Goal: Information Seeking & Learning: Learn about a topic

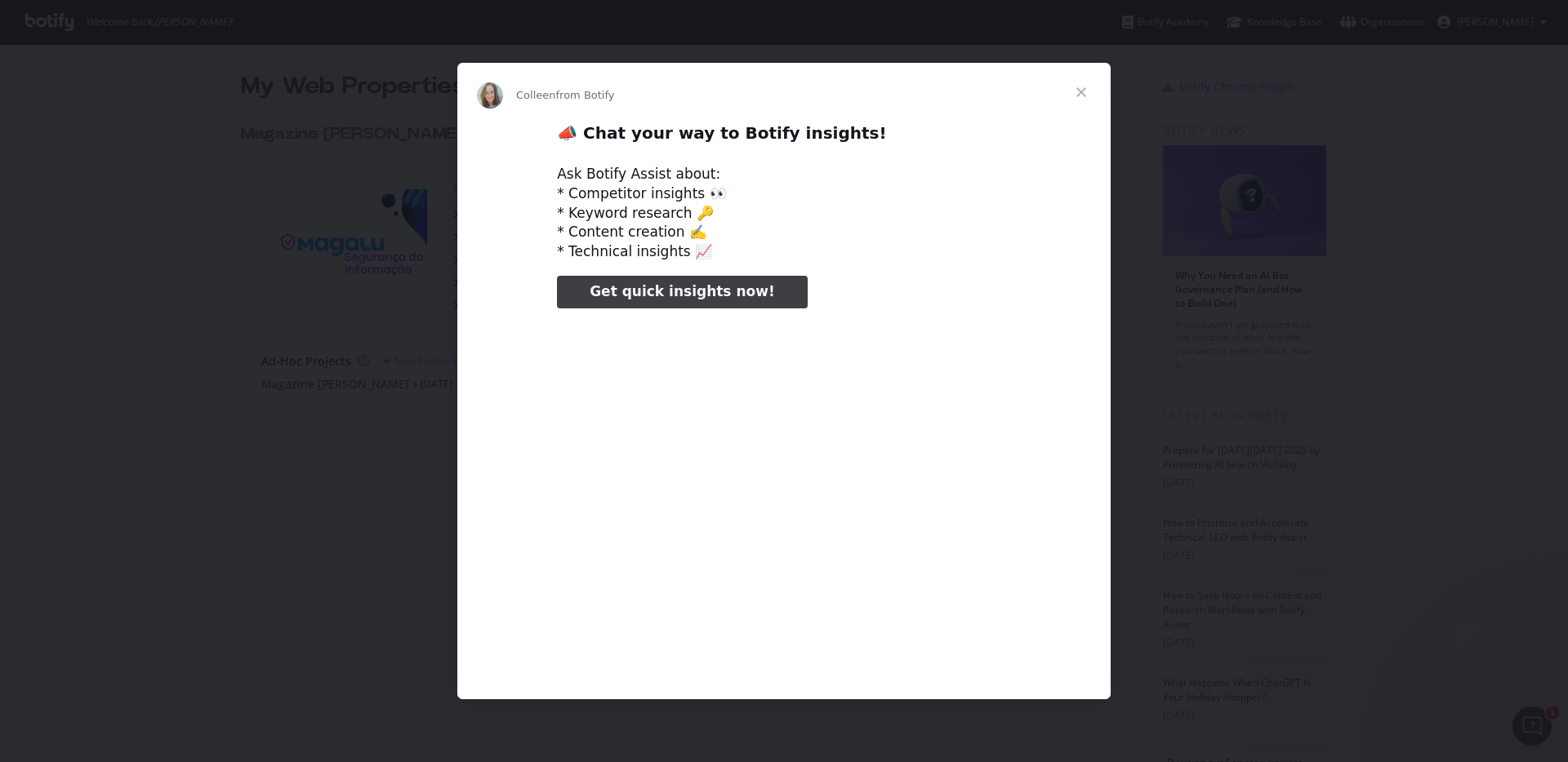
type input "26442"
click at [1081, 88] on span "Close" at bounding box center [1081, 93] width 59 height 59
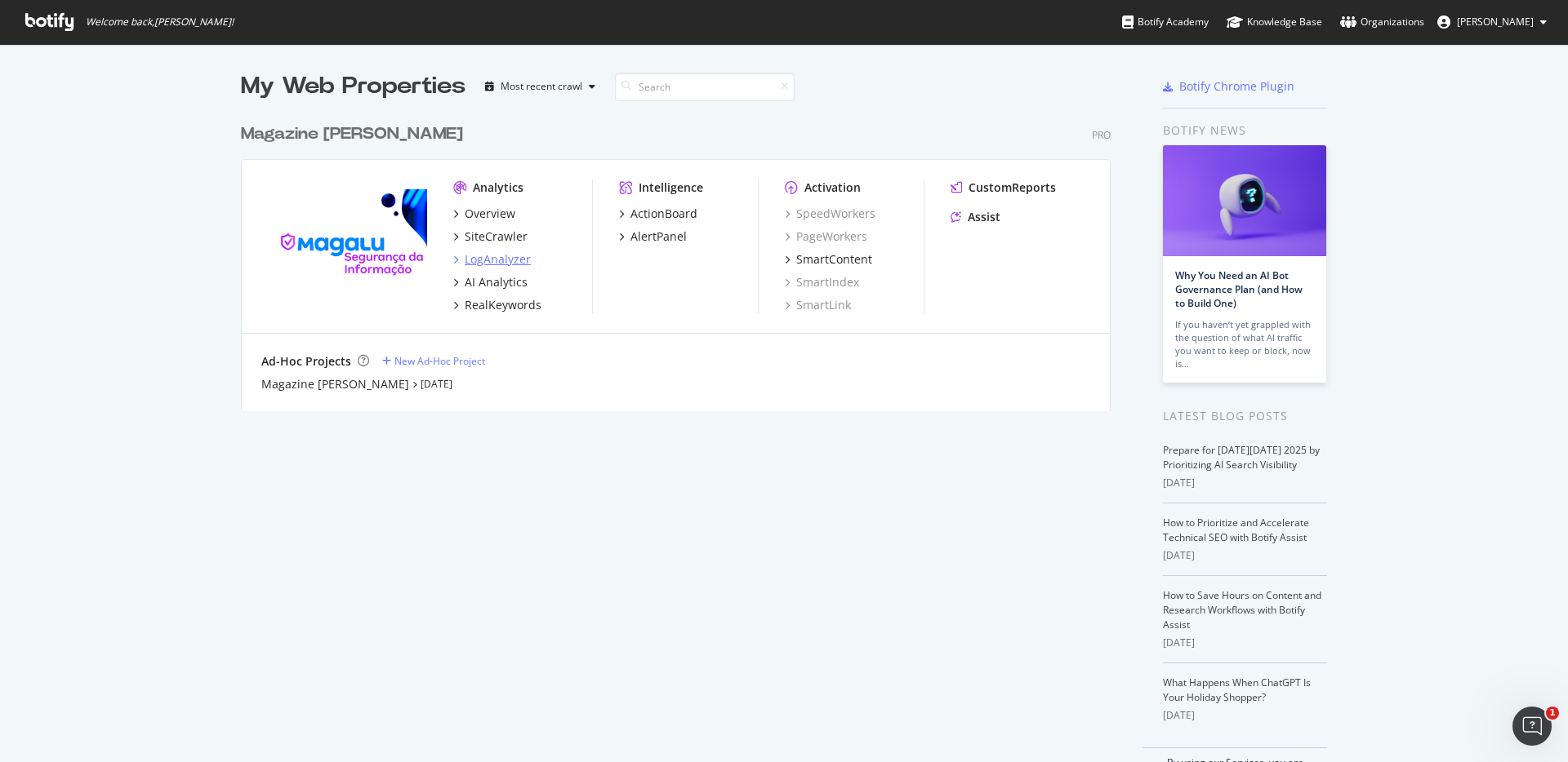
click at [481, 255] on div "LogAnalyzer" at bounding box center [498, 260] width 66 height 17
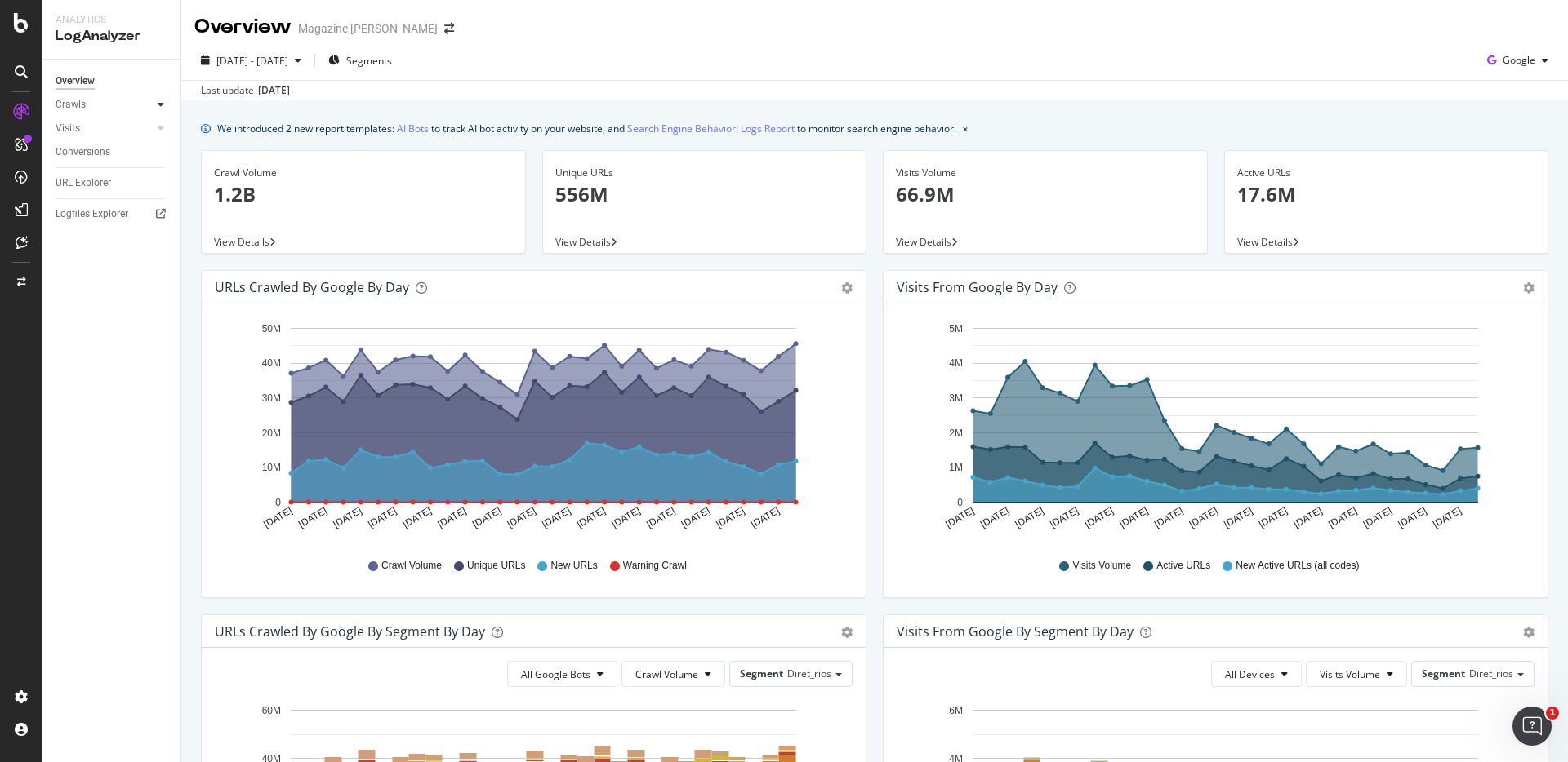
click at [159, 104] on icon at bounding box center [161, 105] width 7 height 10
click at [95, 153] on div "Segments Distribution" at bounding box center [109, 161] width 91 height 35
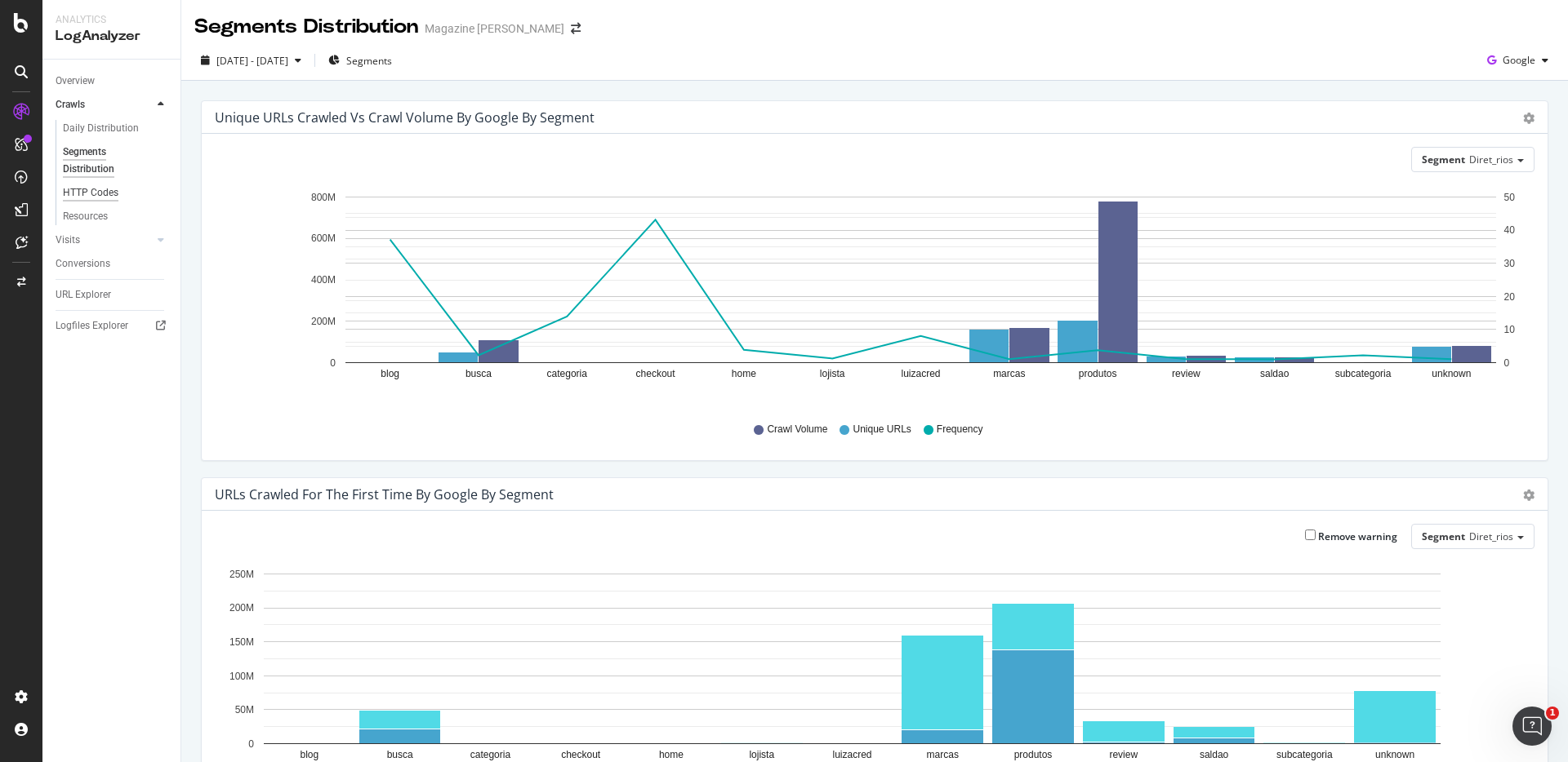
click at [107, 193] on div "HTTP Codes" at bounding box center [91, 192] width 55 height 17
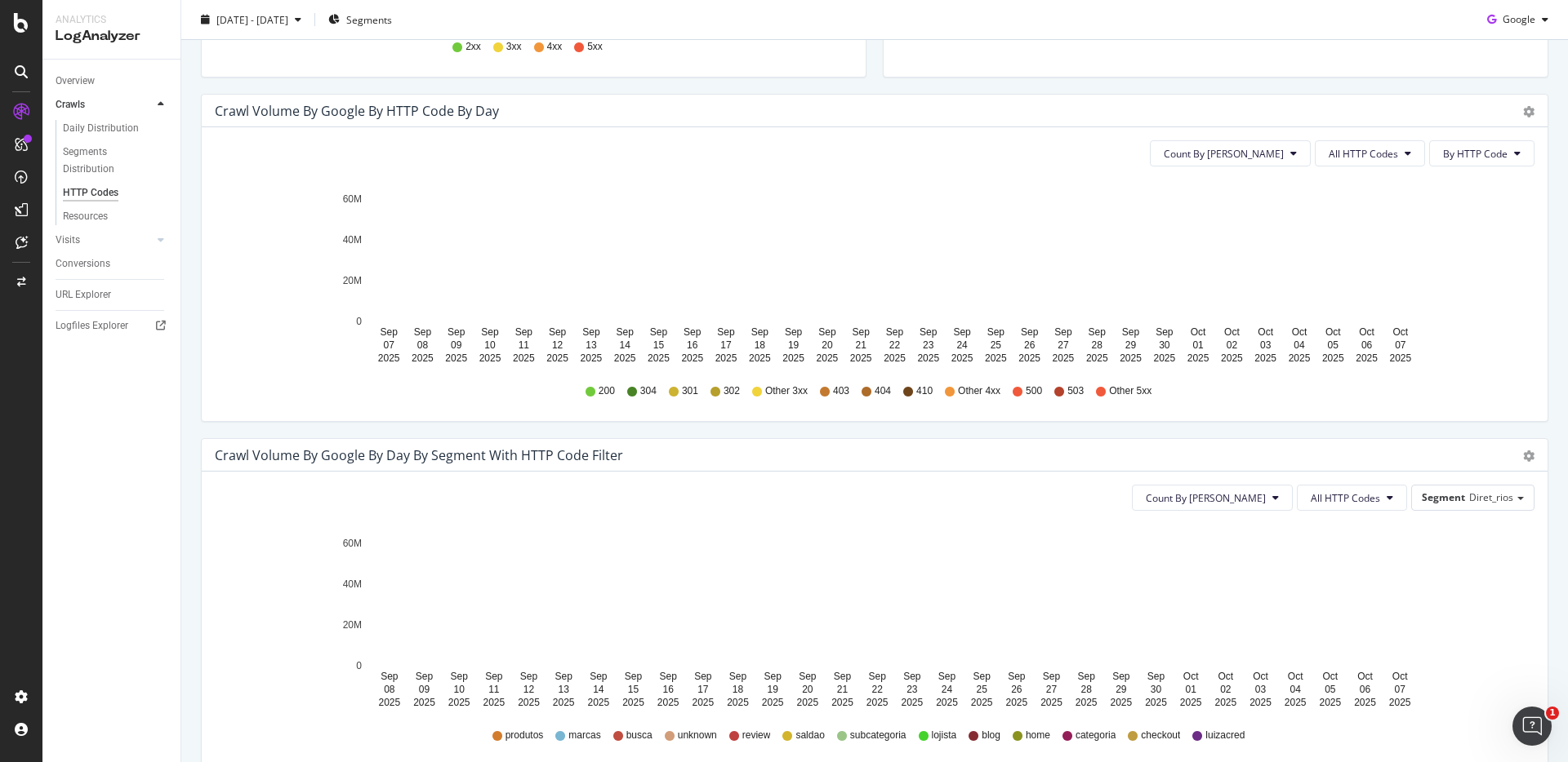
scroll to position [503, 0]
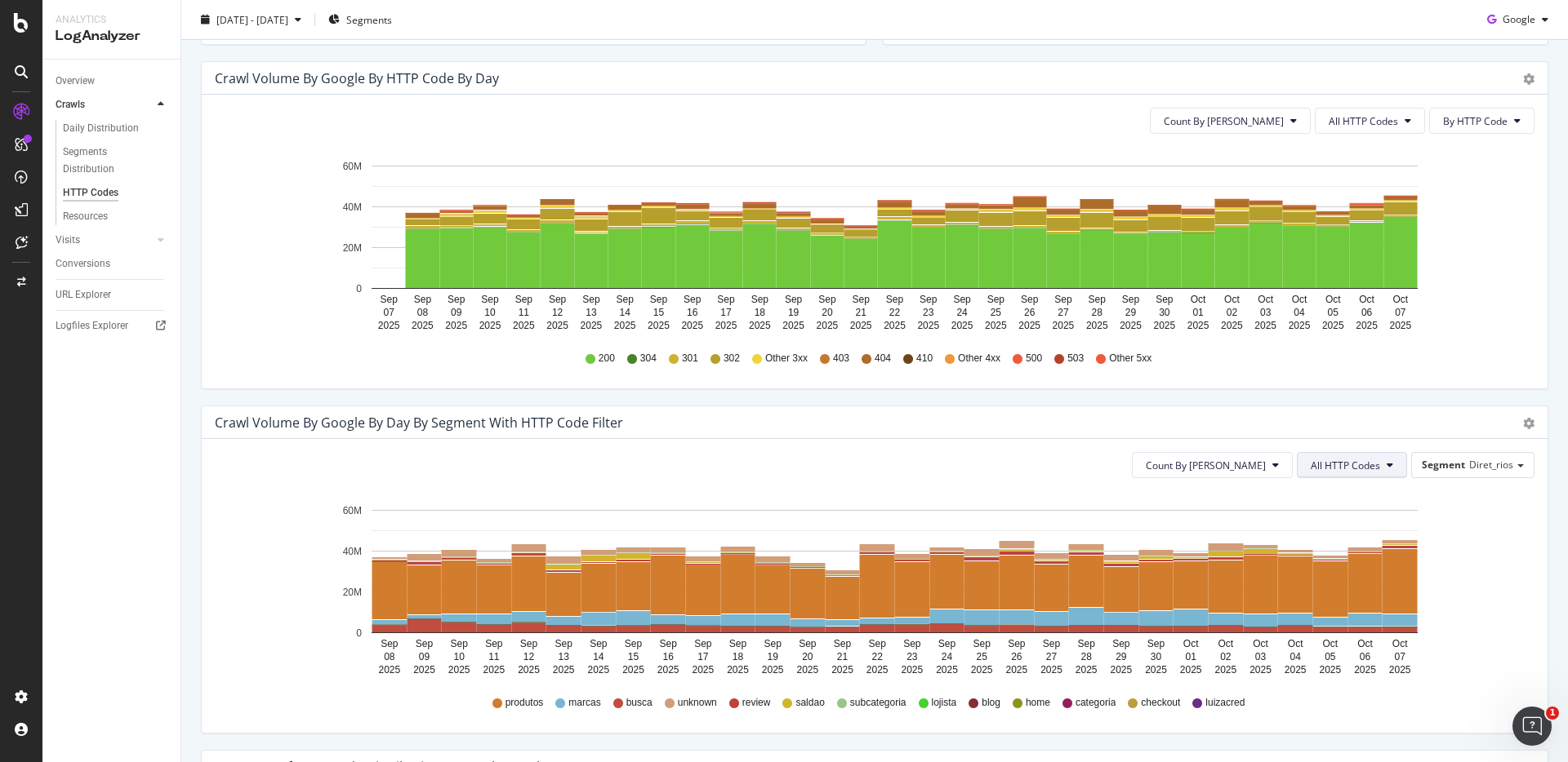
click at [1381, 468] on button "All HTTP Codes" at bounding box center [1352, 465] width 111 height 26
click at [1472, 464] on span "Diret_rios" at bounding box center [1491, 465] width 44 height 14
click at [1279, 442] on div "Count By Day All HTTP Codes Segment Diret_rios Diret_rios Departamentos Host Ad…" at bounding box center [874, 586] width 1346 height 294
click at [1274, 456] on button "Count By [PERSON_NAME]" at bounding box center [1212, 465] width 161 height 26
click at [1462, 513] on icon "[DATE] [DATE] [DATE] [DATE] [DATE] [DATE] [DATE] [DATE] [DATE] [DATE] [DATE] [D…" at bounding box center [869, 586] width 1307 height 190
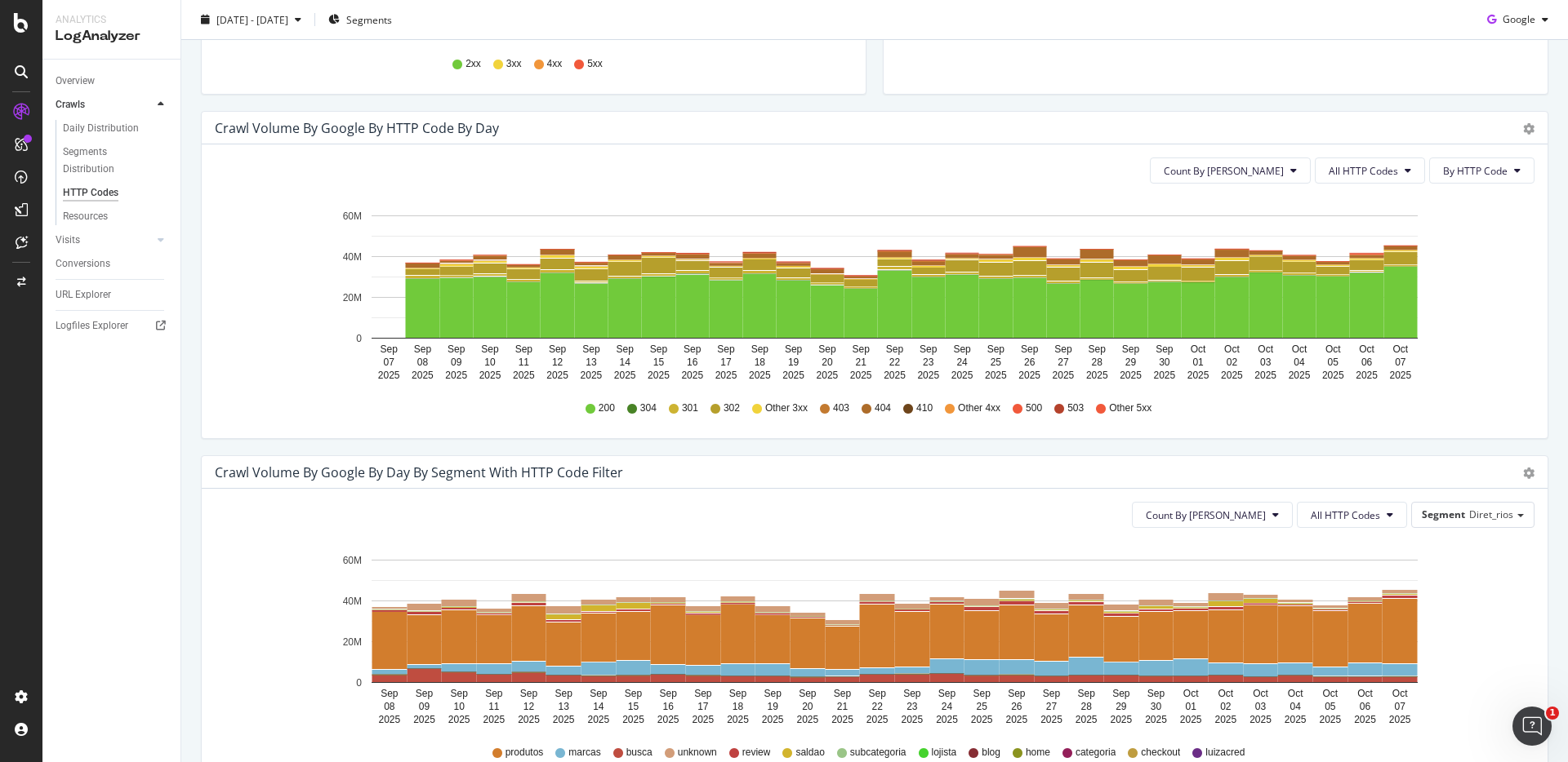
scroll to position [398, 0]
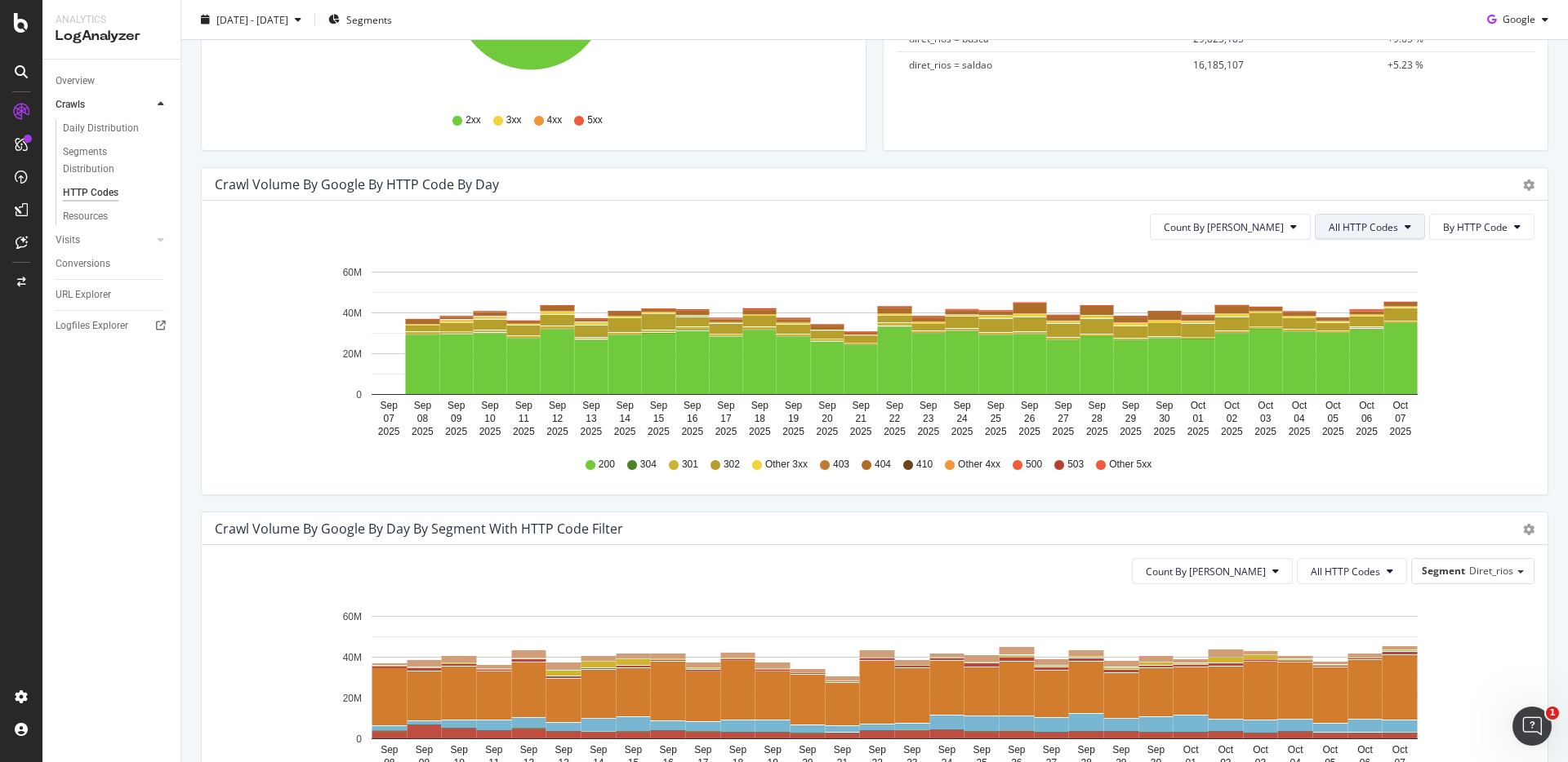
click at [1395, 234] on button "All HTTP Codes" at bounding box center [1371, 227] width 111 height 26
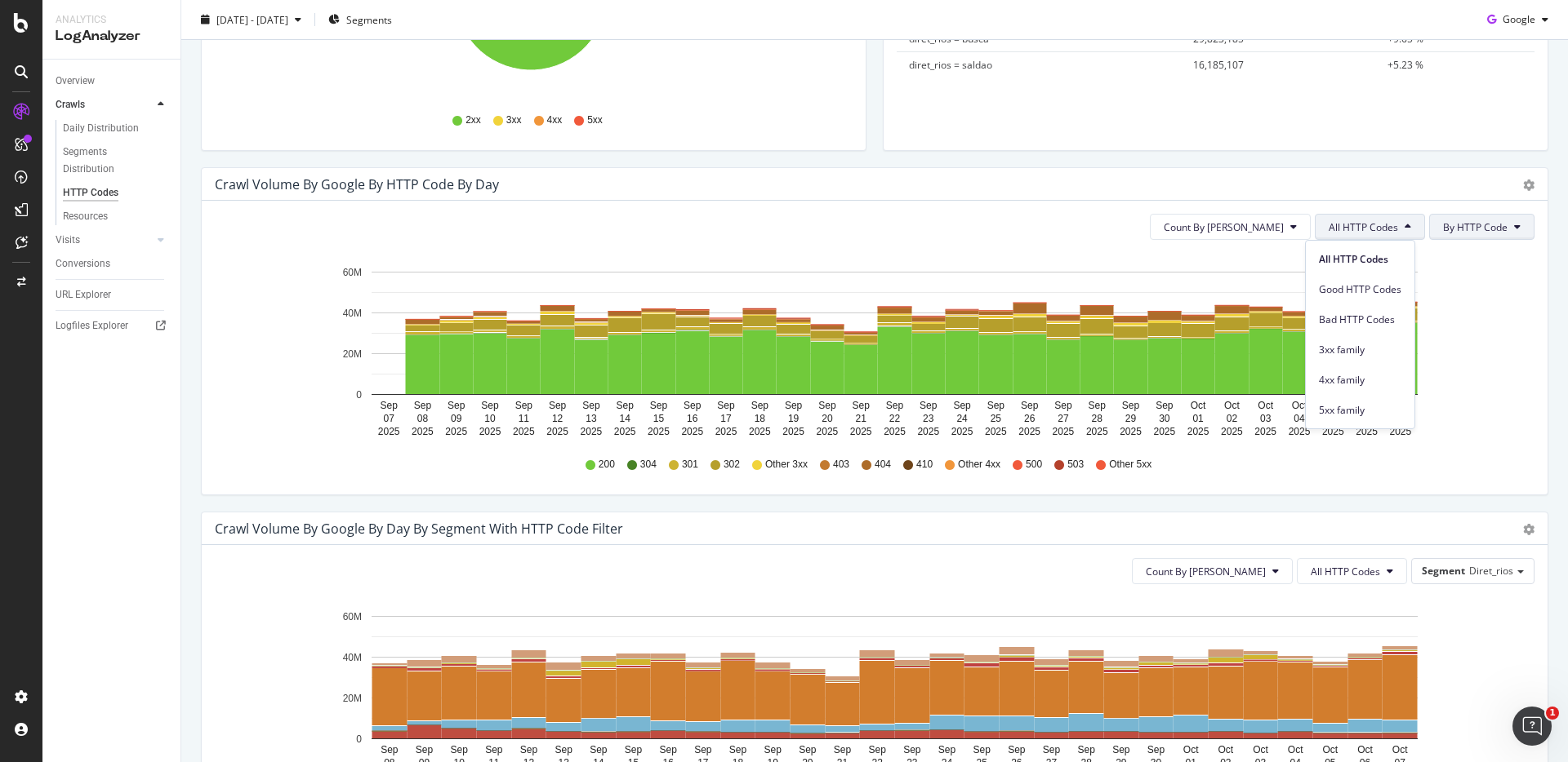
click at [1451, 229] on span "By HTTP Code" at bounding box center [1474, 227] width 64 height 14
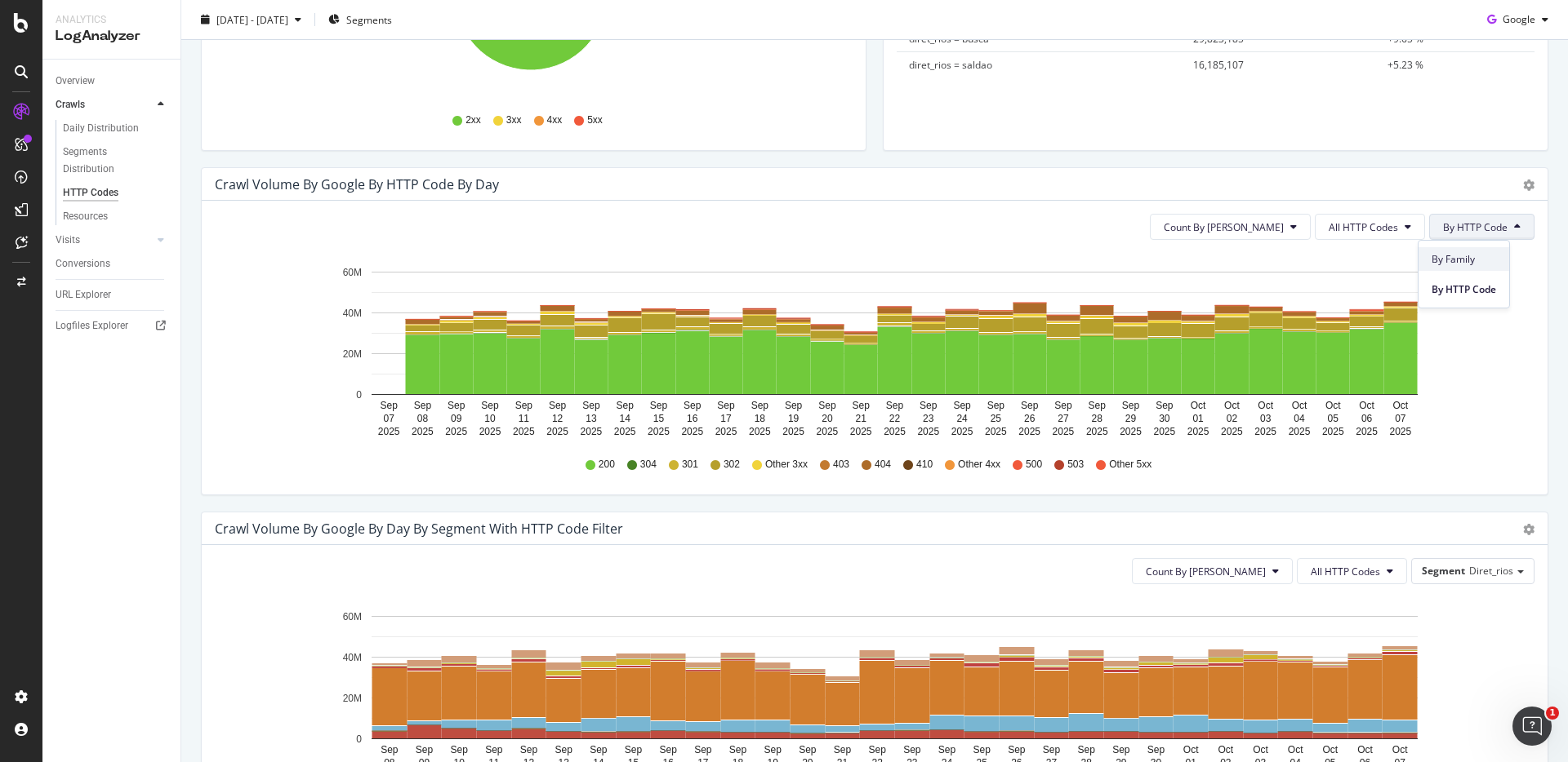
click at [1453, 251] on div "By Family" at bounding box center [1464, 260] width 91 height 24
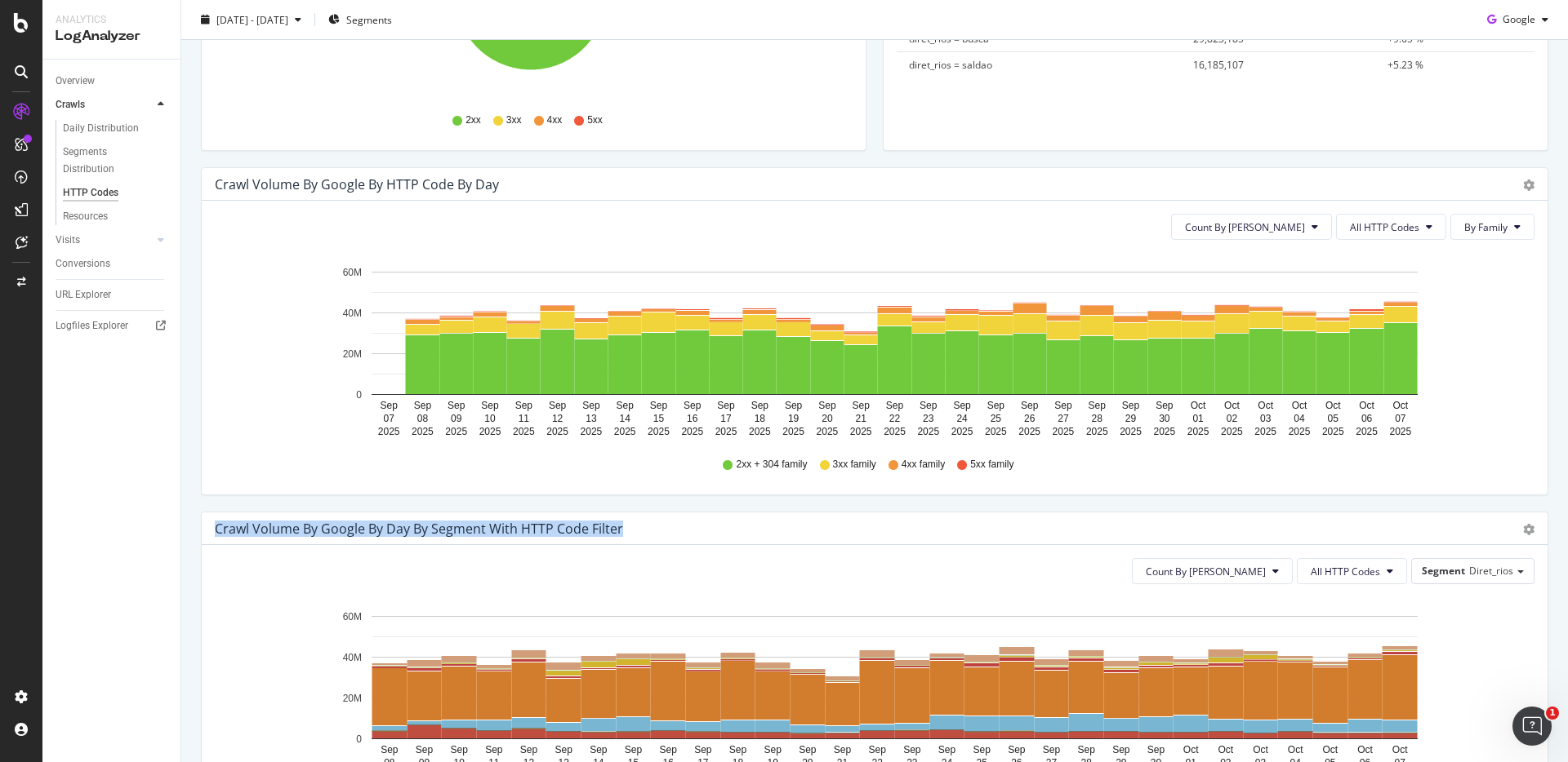
drag, startPoint x: 215, startPoint y: 530, endPoint x: 642, endPoint y: 531, distance: 427.0
click at [642, 531] on div "Crawl Volume by google by Day by Segment with HTTP Code Filter" at bounding box center [857, 529] width 1284 height 17
click at [616, 536] on div "Crawl Volume by google by Day by Segment with HTTP Code Filter" at bounding box center [420, 529] width 409 height 17
drag, startPoint x: 619, startPoint y: 529, endPoint x: 215, endPoint y: 536, distance: 404.1
click at [215, 536] on div "Crawl Volume by google by Day by Segment with HTTP Code Filter" at bounding box center [420, 529] width 409 height 17
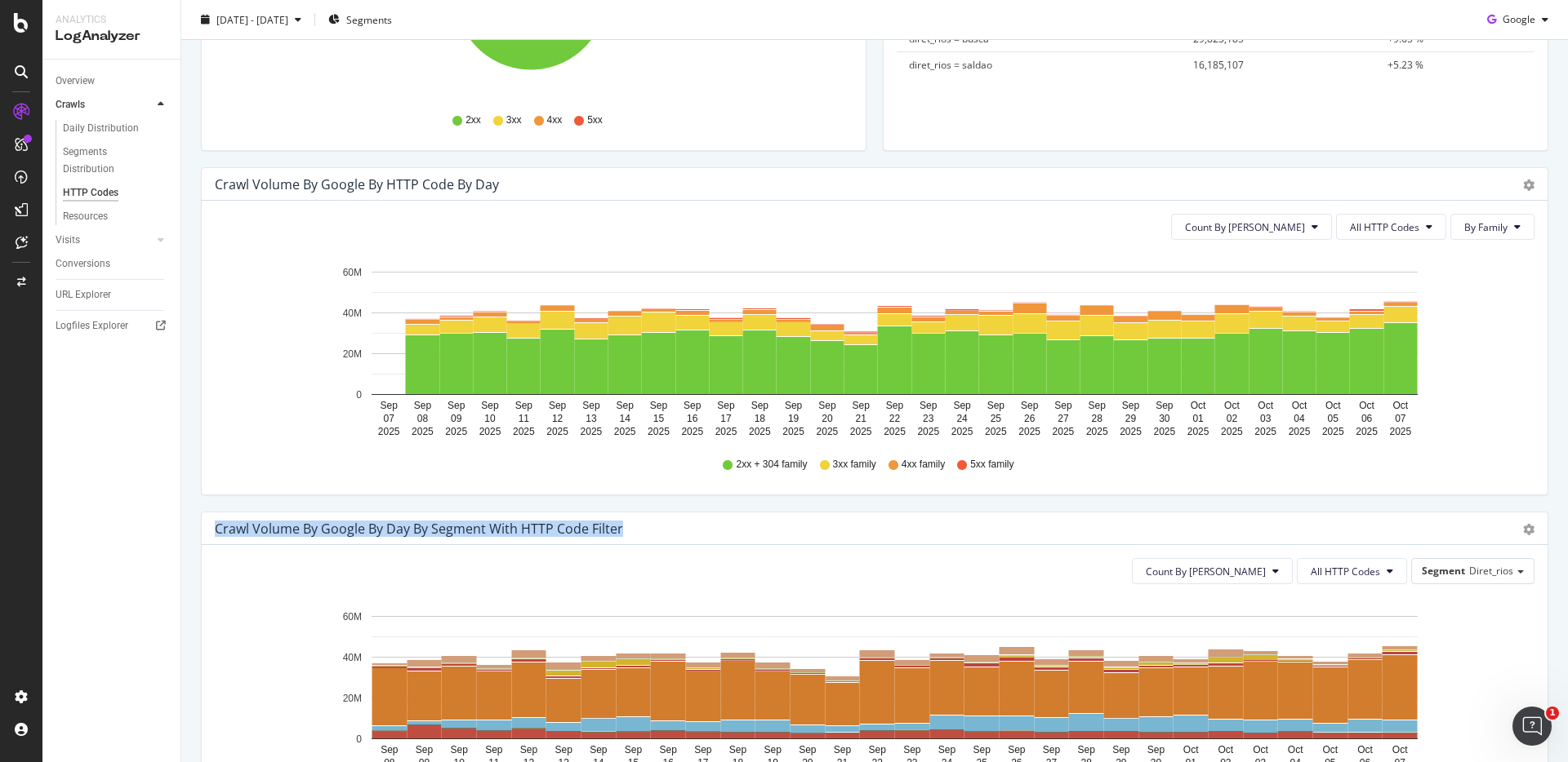
click at [215, 535] on div "Crawl Volume by google by Day by Segment with HTTP Code Filter" at bounding box center [420, 529] width 409 height 17
drag, startPoint x: 213, startPoint y: 531, endPoint x: 651, endPoint y: 522, distance: 438.1
click at [651, 522] on div "Crawl Volume by google by Day by Segment with HTTP Code Filter Timeline (by Val…" at bounding box center [874, 528] width 1346 height 33
click at [621, 531] on div "Crawl Volume by google by Day by Segment with HTTP Code Filter" at bounding box center [857, 529] width 1284 height 17
drag, startPoint x: 618, startPoint y: 530, endPoint x: 208, endPoint y: 531, distance: 410.0
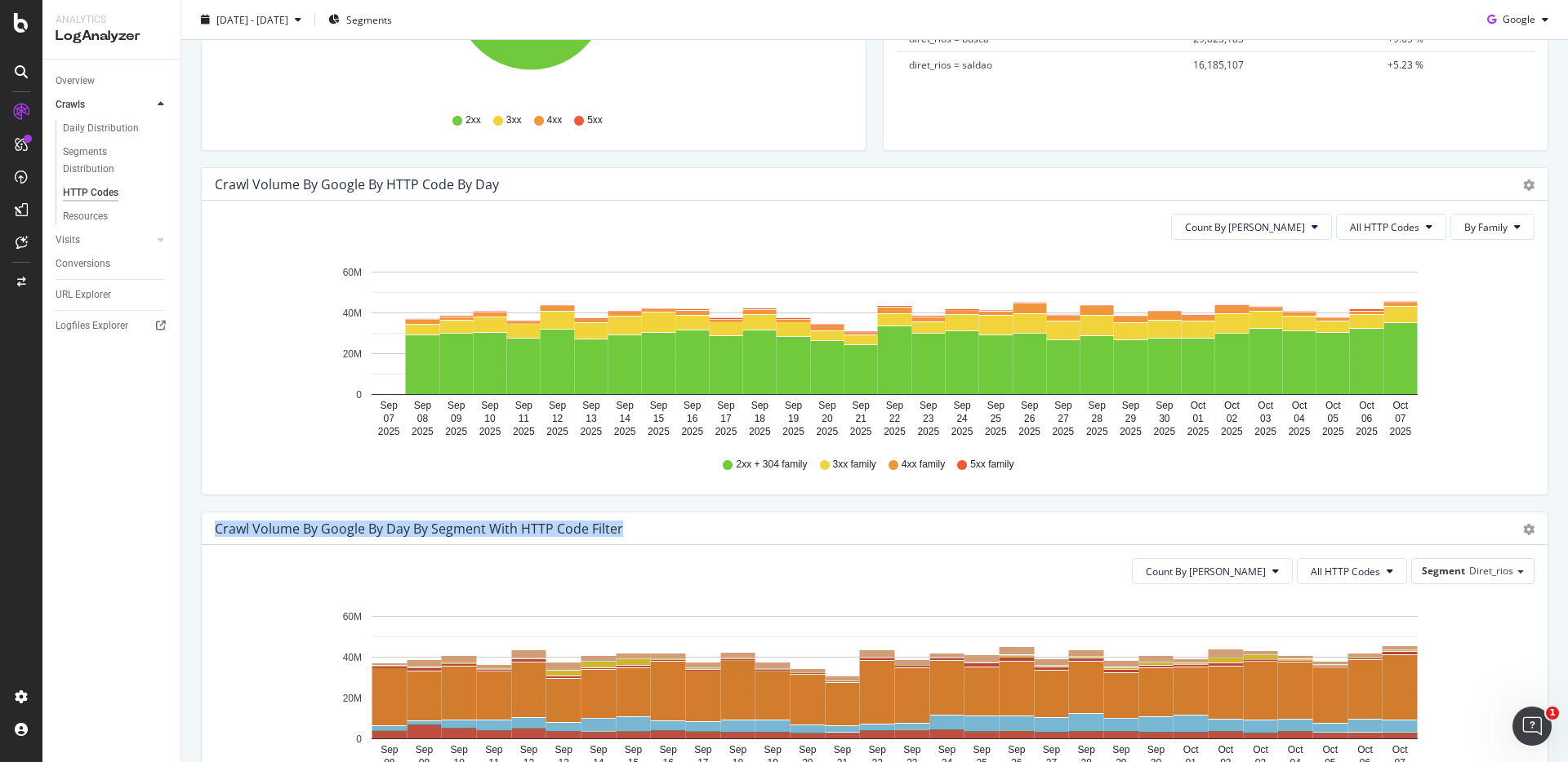
click at [208, 531] on div "Crawl Volume by google by Day by Segment with HTTP Code Filter Timeline (by Val…" at bounding box center [874, 528] width 1346 height 33
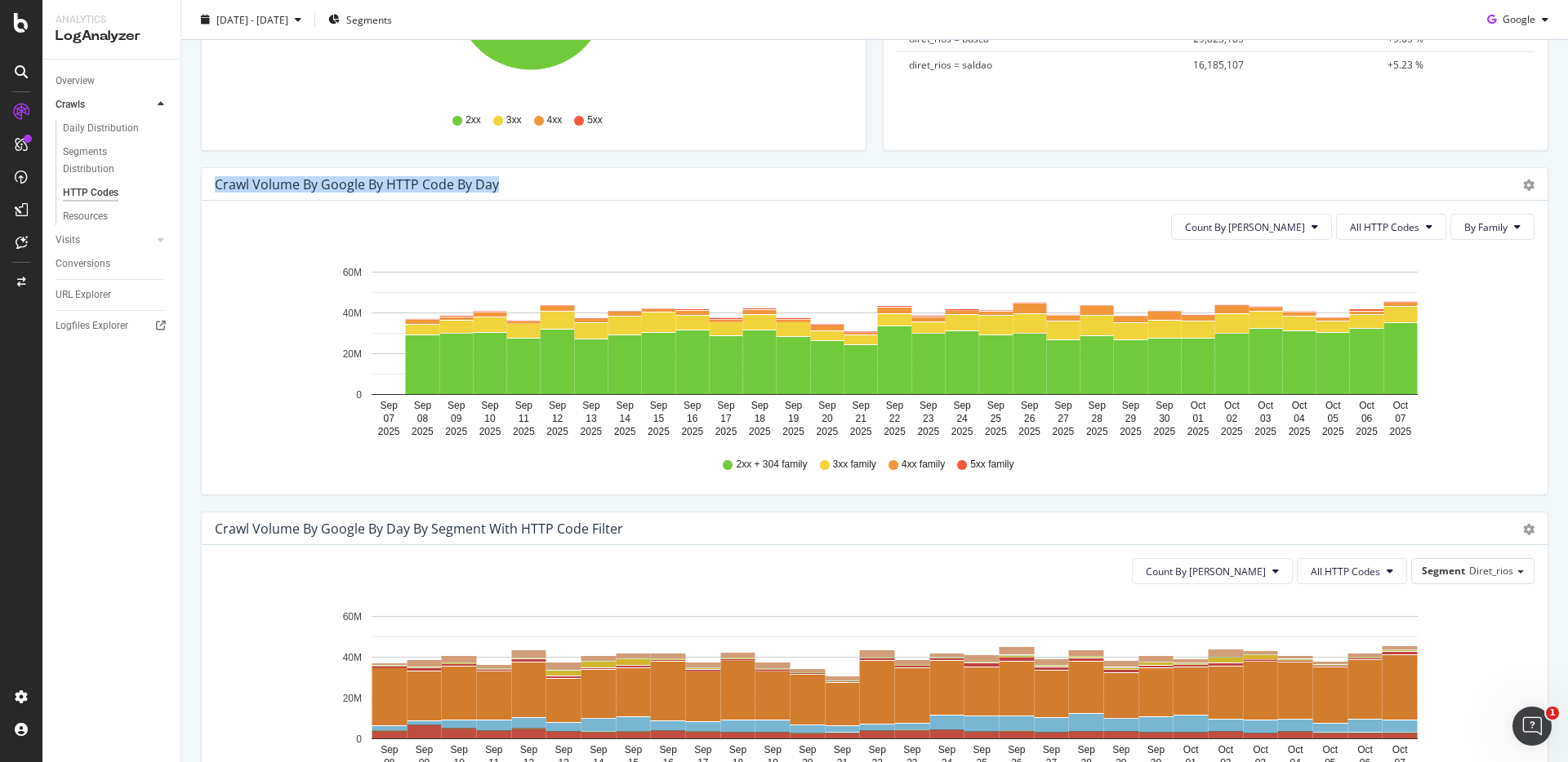
drag, startPoint x: 215, startPoint y: 184, endPoint x: 543, endPoint y: 181, distance: 328.0
click at [543, 181] on div "Crawl Volume by google by HTTP Code by Day" at bounding box center [857, 185] width 1284 height 17
drag, startPoint x: 496, startPoint y: 188, endPoint x: 221, endPoint y: 182, distance: 275.1
click at [221, 182] on div "Crawl Volume by google by HTTP Code by Day" at bounding box center [357, 185] width 284 height 17
drag, startPoint x: 216, startPoint y: 183, endPoint x: 514, endPoint y: 180, distance: 298.0
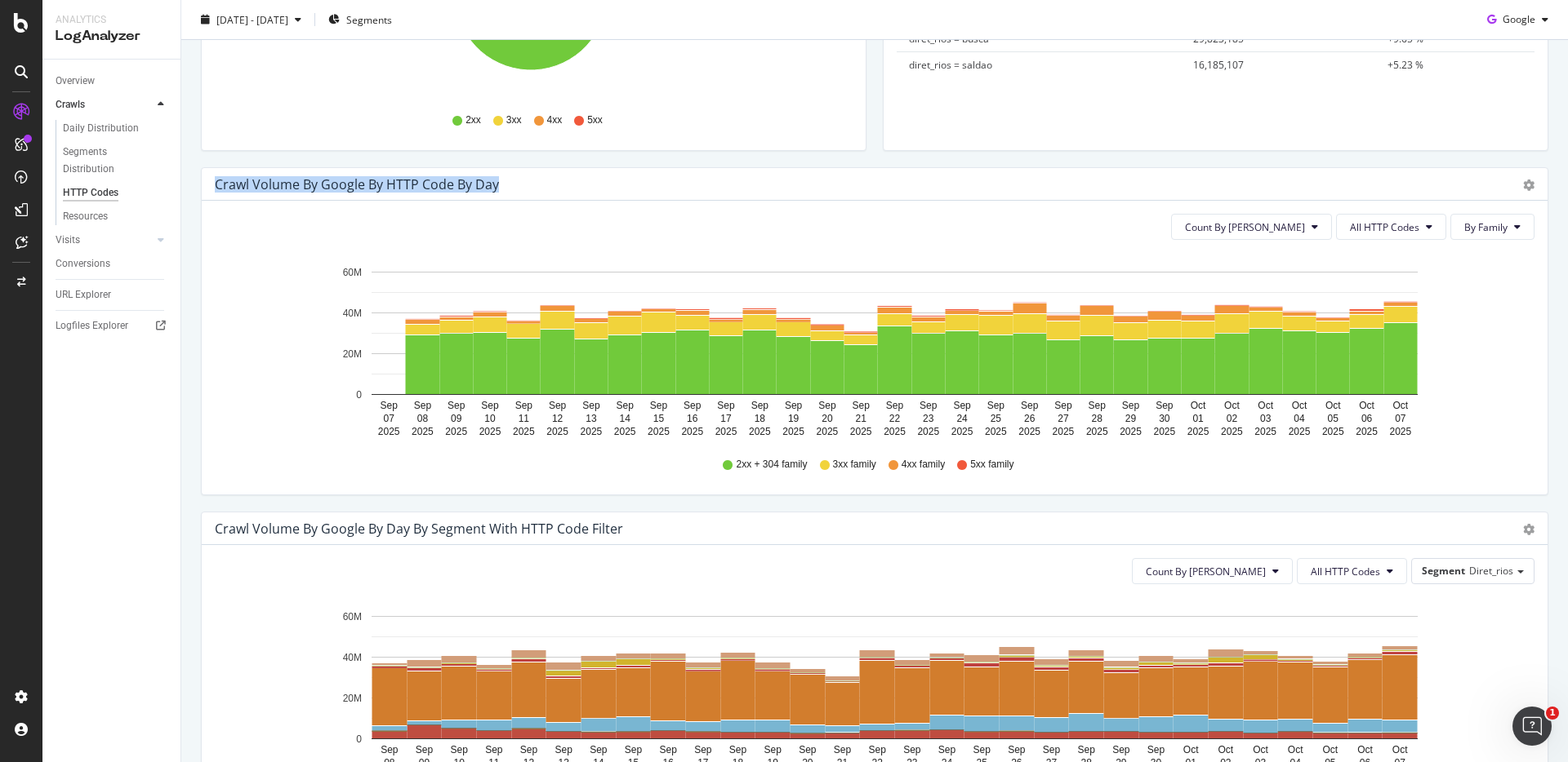
click at [514, 180] on div "Crawl Volume by google by HTTP Code by Day" at bounding box center [857, 185] width 1284 height 17
click at [467, 186] on div "Crawl Volume by google by HTTP Code by Day" at bounding box center [357, 185] width 284 height 17
drag, startPoint x: 497, startPoint y: 187, endPoint x: 182, endPoint y: 186, distance: 315.0
click at [182, 186] on div "Avg Good By Day 29.7M View Details Avg Bad By Day 10.6M View Details 304 Crawl …" at bounding box center [875, 487] width 1386 height 1607
click at [220, 180] on div "Crawl Volume by google by HTTP Code by Day" at bounding box center [357, 185] width 284 height 17
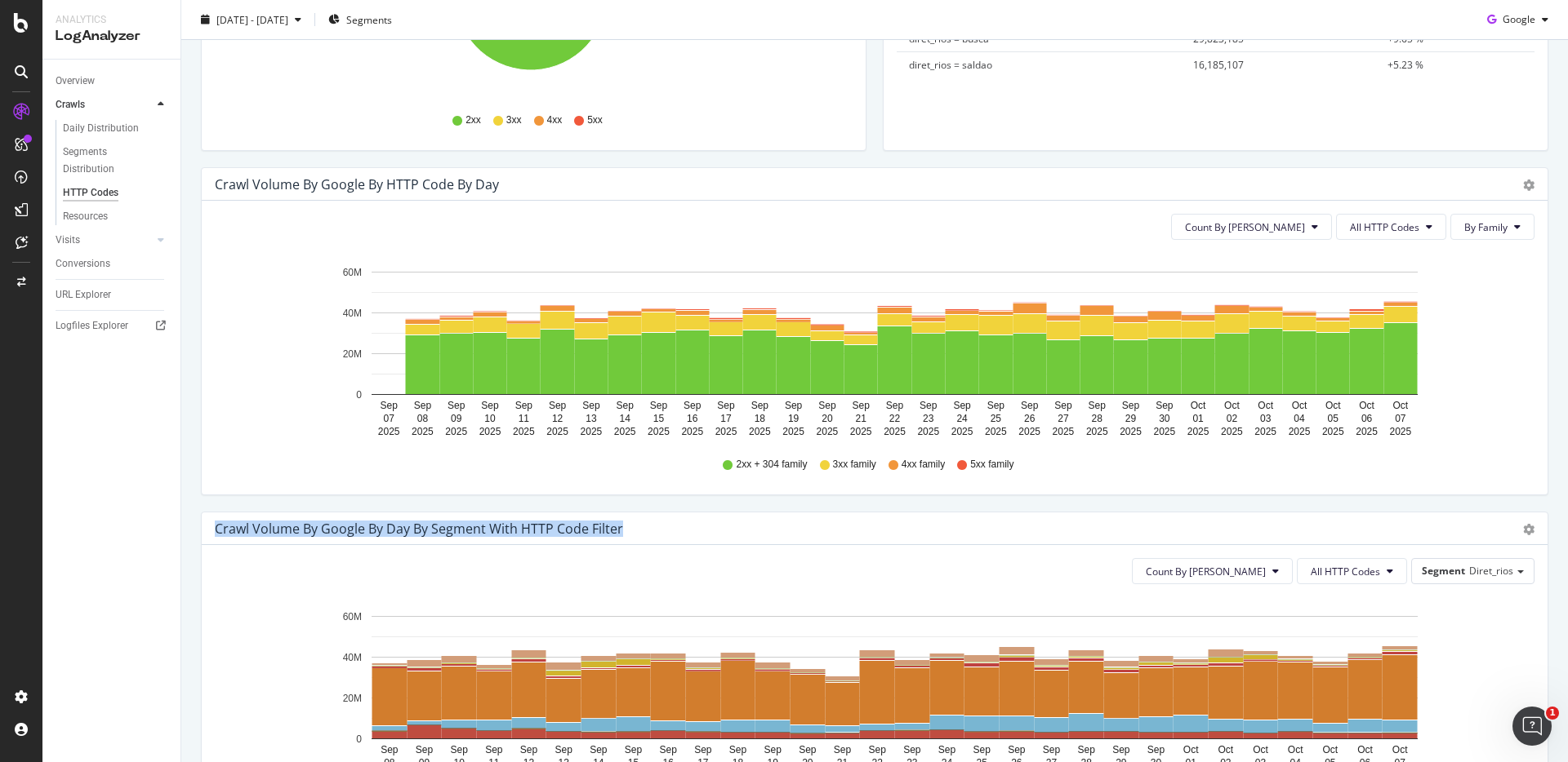
drag, startPoint x: 214, startPoint y: 531, endPoint x: 658, endPoint y: 523, distance: 444.1
click at [658, 523] on div "Crawl Volume by google by Day by Segment with HTTP Code Filter" at bounding box center [857, 529] width 1284 height 17
click at [660, 524] on div "Crawl Volume by google by Day by Segment with HTTP Code Filter" at bounding box center [857, 529] width 1284 height 17
drag, startPoint x: 536, startPoint y: 529, endPoint x: 212, endPoint y: 531, distance: 324.0
click at [212, 531] on div "Crawl Volume by google by Day by Segment with HTTP Code Filter Timeline (by Val…" at bounding box center [874, 528] width 1346 height 33
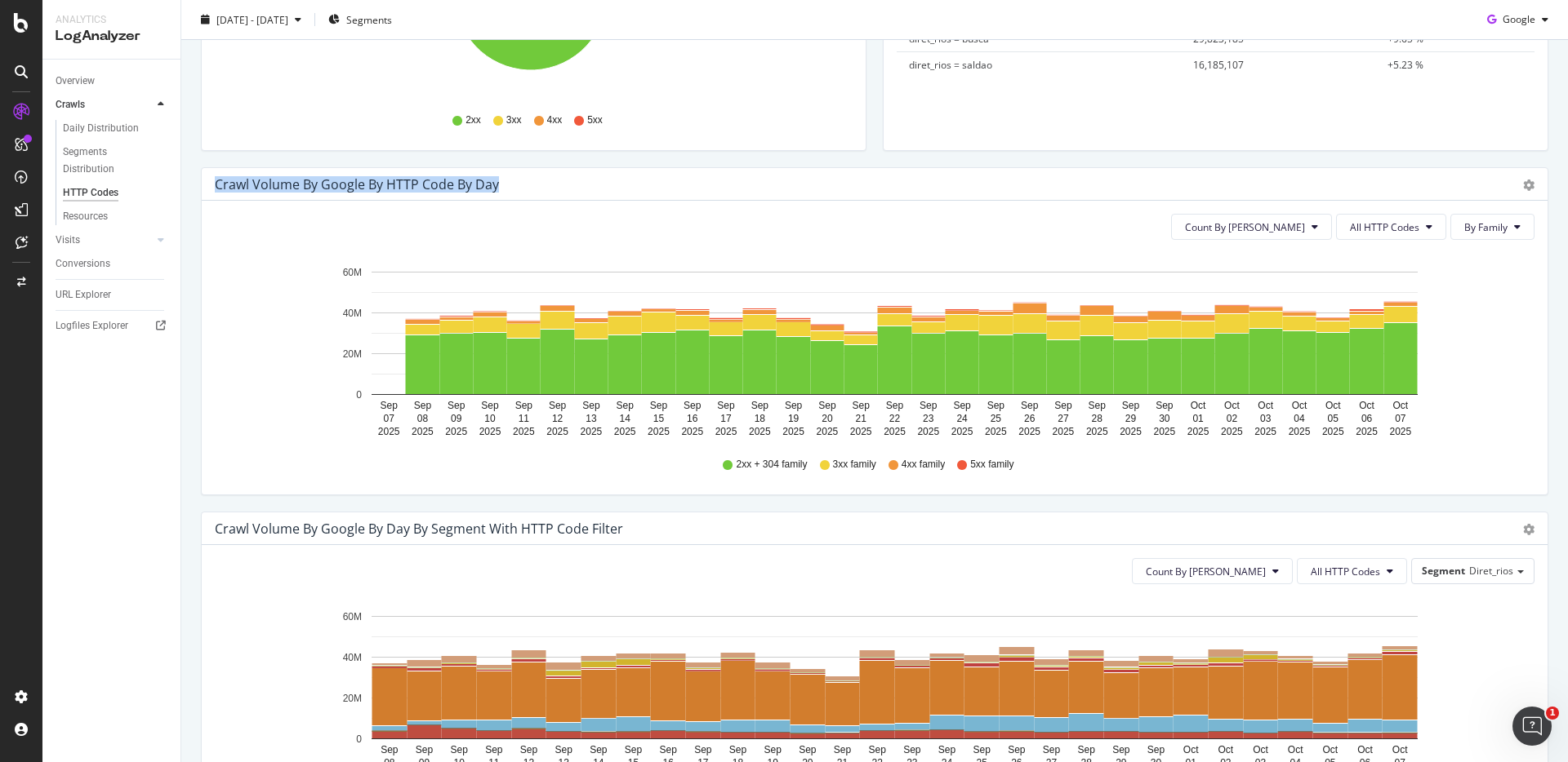
drag, startPoint x: 224, startPoint y: 185, endPoint x: 655, endPoint y: 224, distance: 432.8
click at [595, 181] on div "Crawl Volume by google by HTTP Code by Day Timeline (by Value) Timeline (by Per…" at bounding box center [874, 184] width 1346 height 33
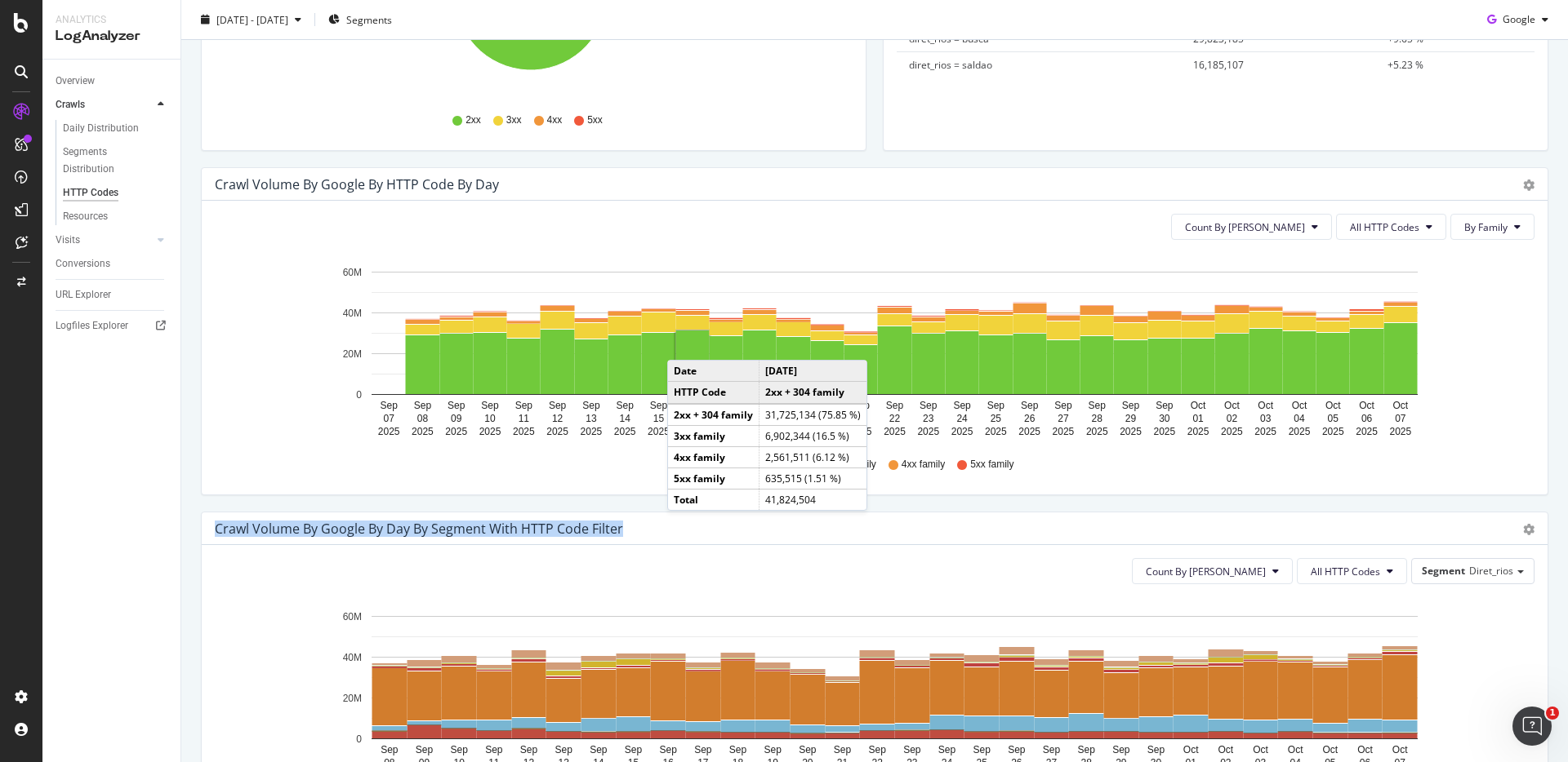
drag, startPoint x: 627, startPoint y: 530, endPoint x: 198, endPoint y: 390, distance: 451.3
click at [200, 531] on div "Crawl Volume by google by Day by Segment with HTTP Code Filter Timeline (by Val…" at bounding box center [874, 676] width 1348 height 328
drag, startPoint x: 300, startPoint y: 189, endPoint x: 312, endPoint y: 189, distance: 12.0
click at [304, 189] on div "Crawl Volume by google by HTTP Code by Day" at bounding box center [357, 185] width 284 height 17
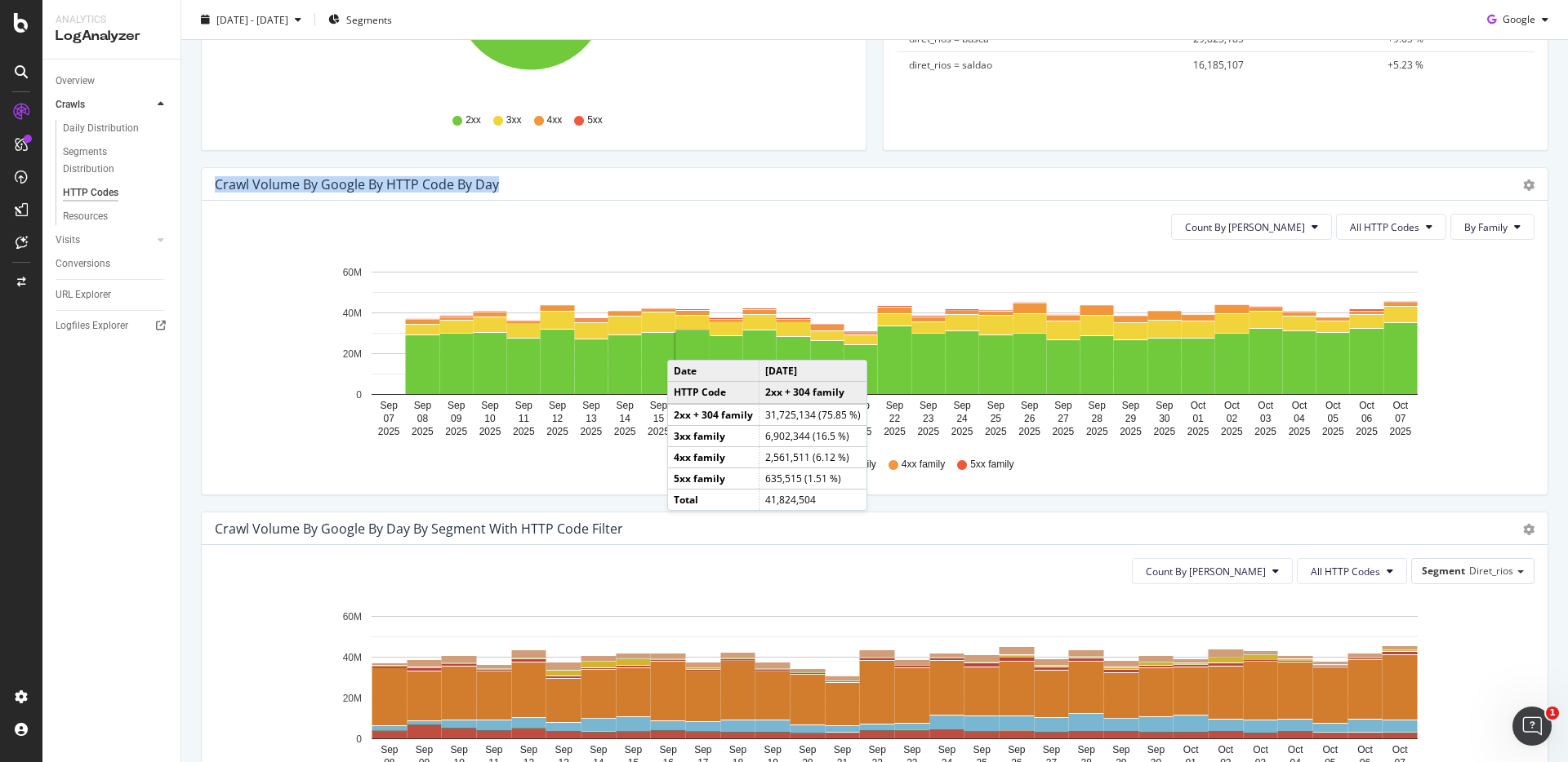
drag, startPoint x: 212, startPoint y: 190, endPoint x: 594, endPoint y: 193, distance: 382.0
click at [594, 193] on div "Crawl Volume by google by HTTP Code by Day Timeline (by Value) Timeline (by Per…" at bounding box center [874, 184] width 1346 height 33
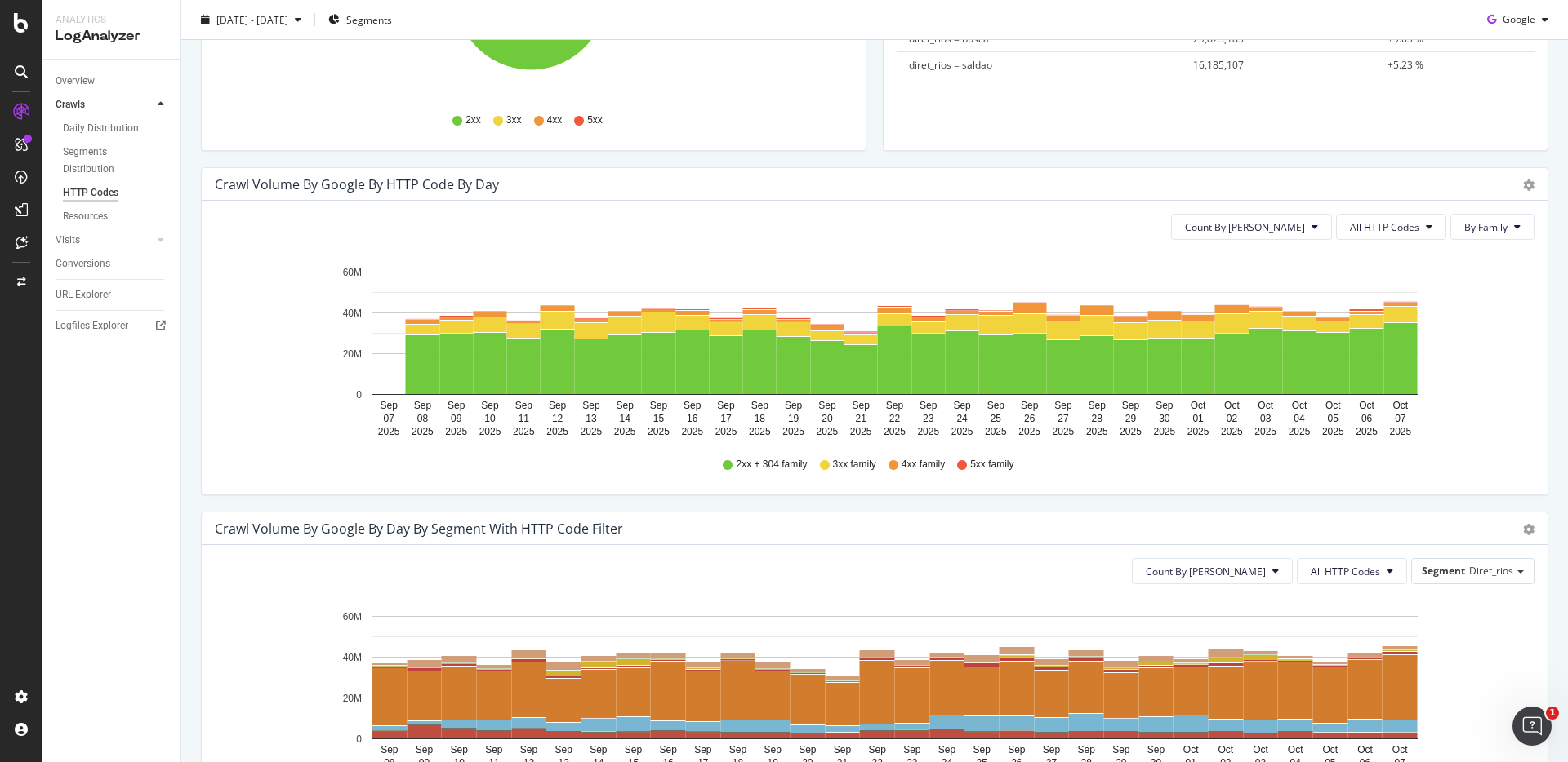
click at [638, 530] on div "Crawl Volume by google by Day by Segment with HTTP Code Filter" at bounding box center [857, 529] width 1284 height 17
click at [649, 515] on div "Crawl Volume by google by Day by Segment with HTTP Code Filter Timeline (by Val…" at bounding box center [874, 528] width 1346 height 33
click at [872, 503] on div "Crawl Volume by google by HTTP Code by Day Timeline (by Value) Timeline (by Per…" at bounding box center [874, 340] width 1364 height 344
click at [874, 503] on div "Crawl Volume by google by HTTP Code by Day Timeline (by Value) Timeline (by Per…" at bounding box center [874, 340] width 1364 height 344
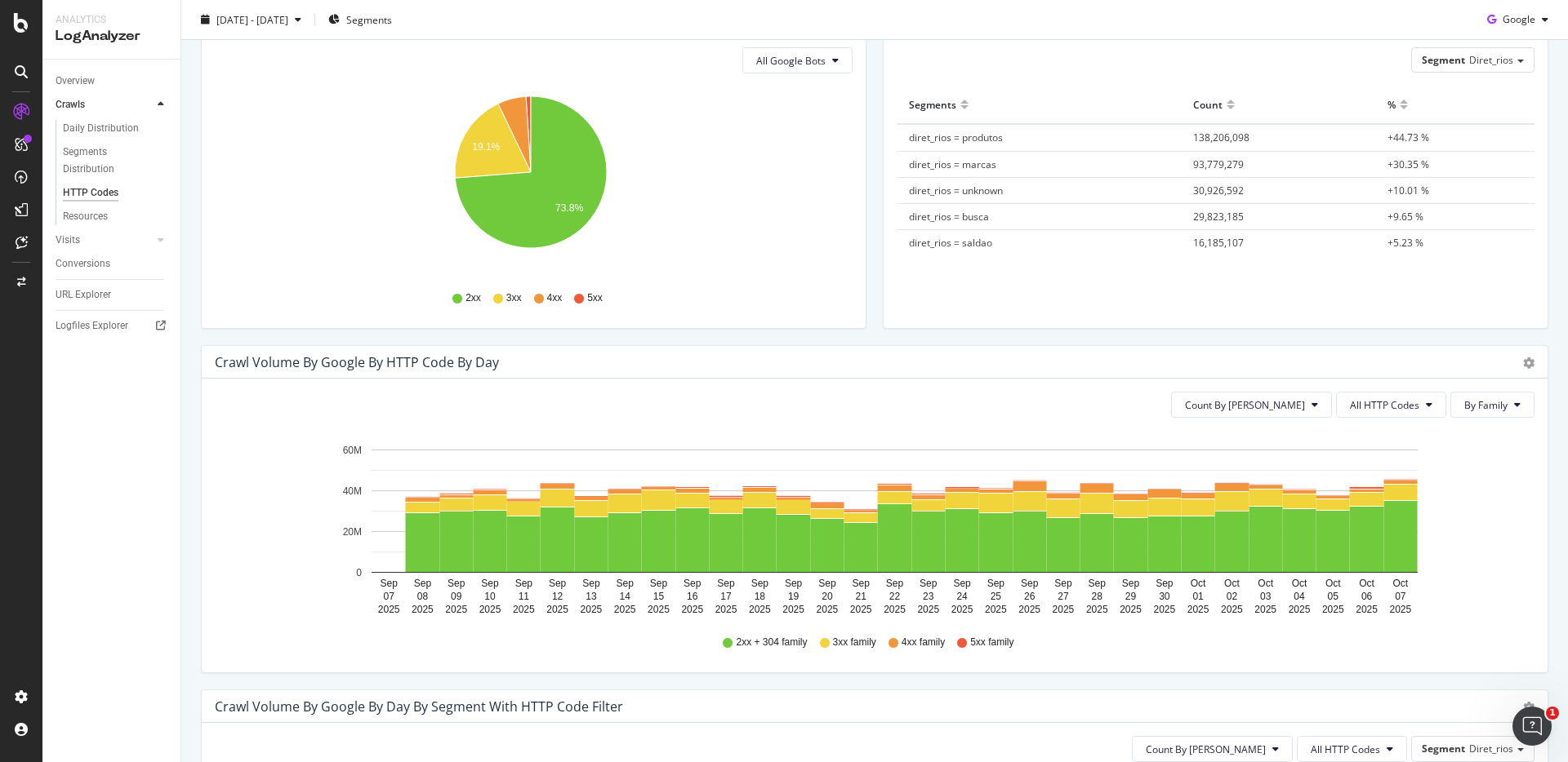
scroll to position [118, 0]
